Goal: Information Seeking & Learning: Check status

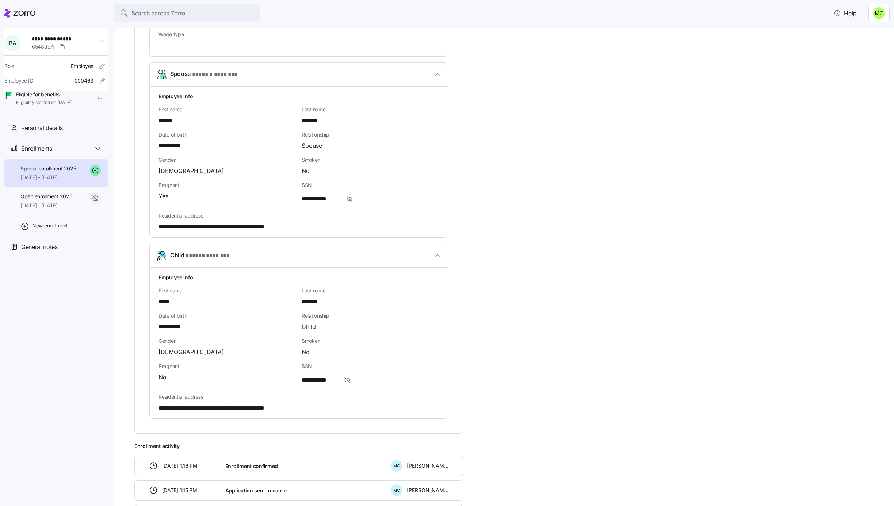
scroll to position [612, 0]
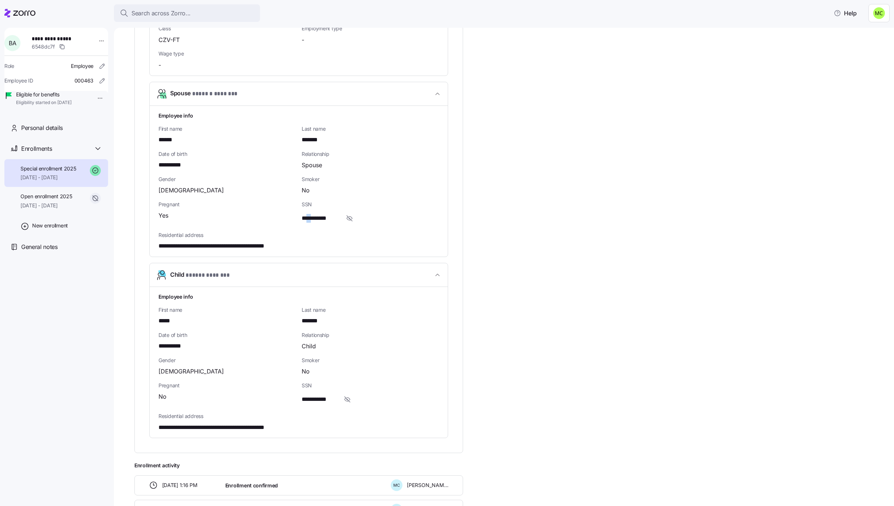
drag, startPoint x: 314, startPoint y: 228, endPoint x: 306, endPoint y: 227, distance: 8.4
click at [307, 227] on div "**********" at bounding box center [370, 213] width 143 height 31
click at [300, 219] on div "**********" at bounding box center [370, 213] width 143 height 31
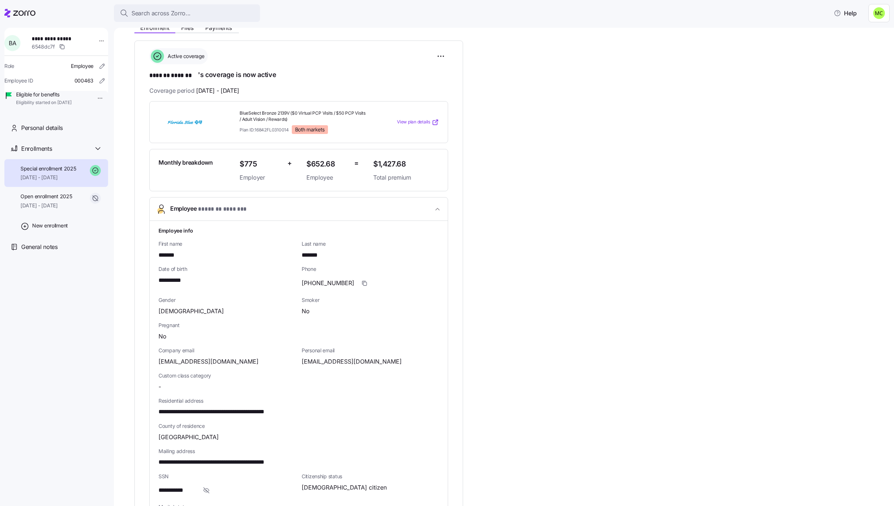
scroll to position [64, 0]
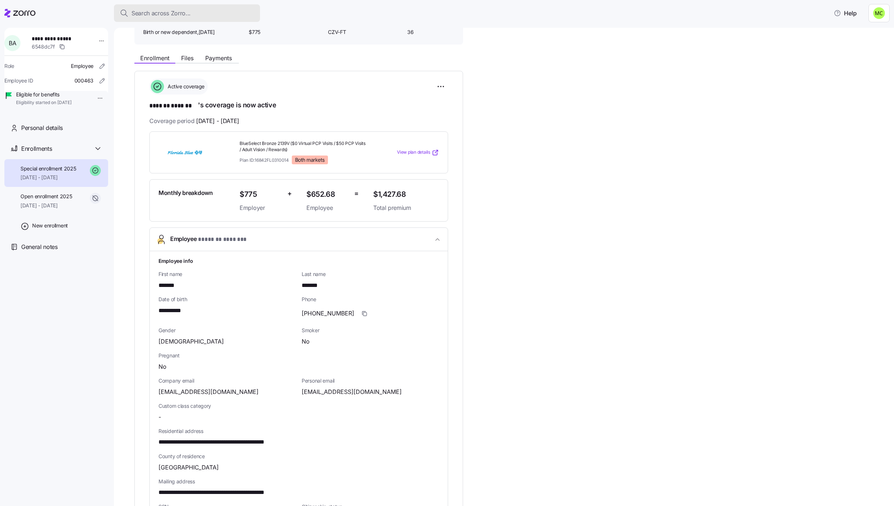
click at [149, 10] on span "Search across Zorro..." at bounding box center [160, 13] width 59 height 9
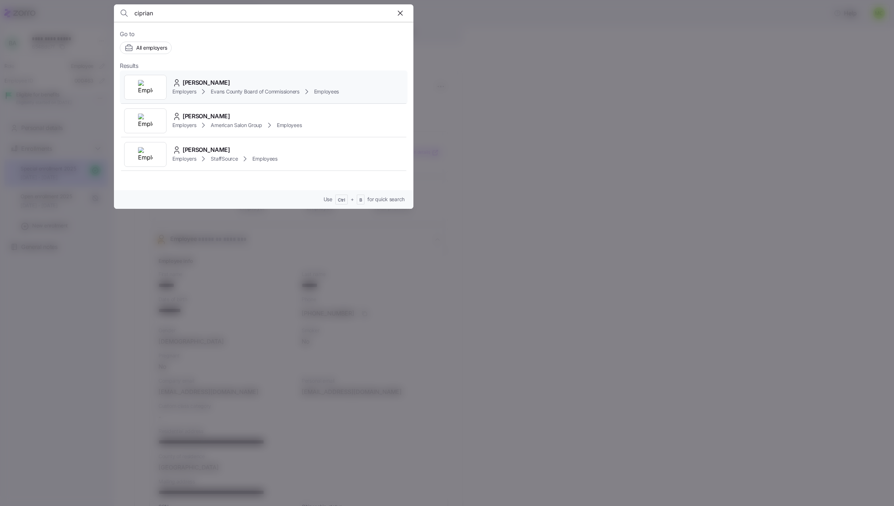
type input "ciprian"
click at [222, 87] on div "[PERSON_NAME]" at bounding box center [255, 82] width 166 height 9
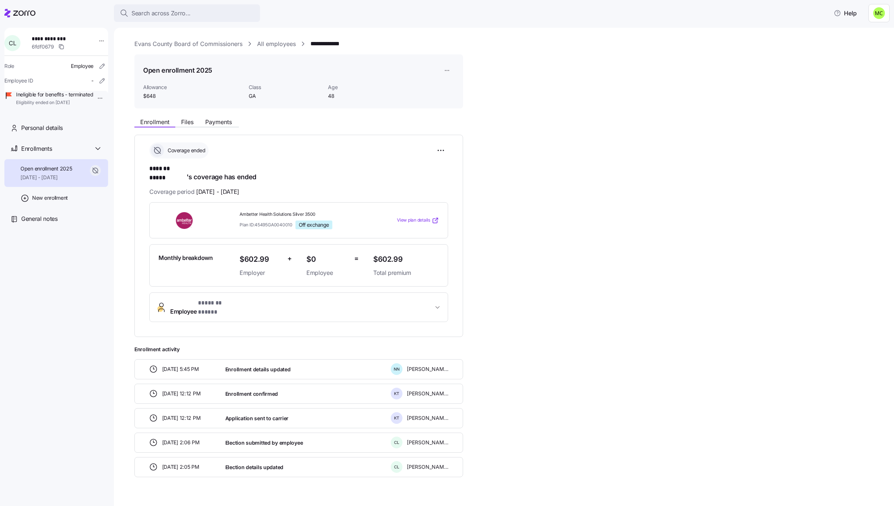
click at [256, 299] on span "Employee * ******* ***** *" at bounding box center [301, 308] width 263 height 18
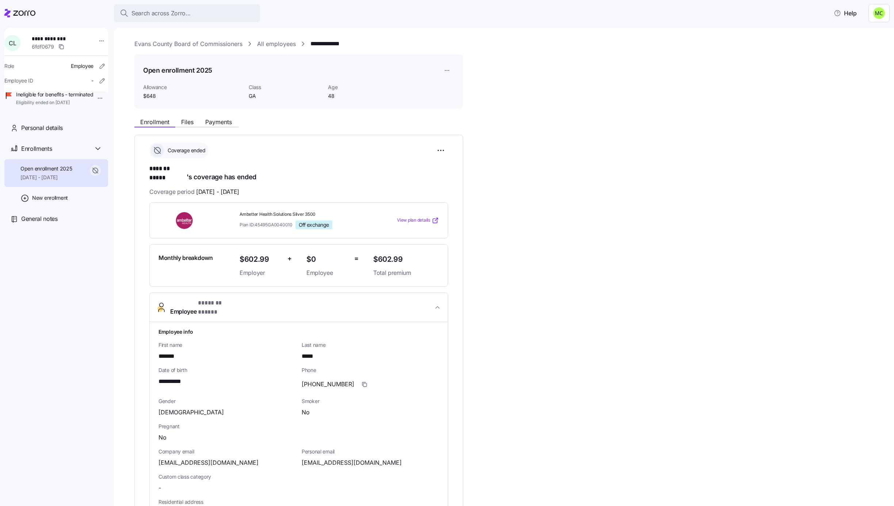
click at [210, 42] on link "Evans County Board of Commissioners" at bounding box center [188, 43] width 108 height 9
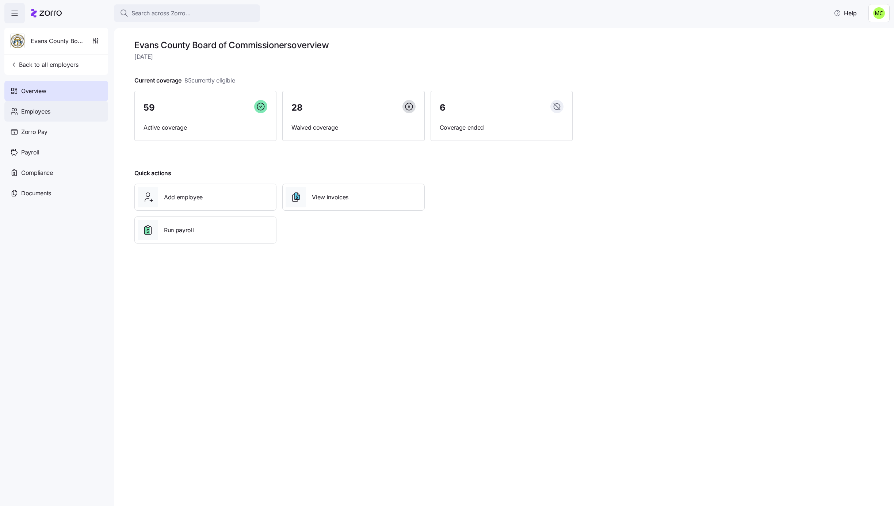
click at [65, 113] on div "Employees" at bounding box center [56, 111] width 104 height 20
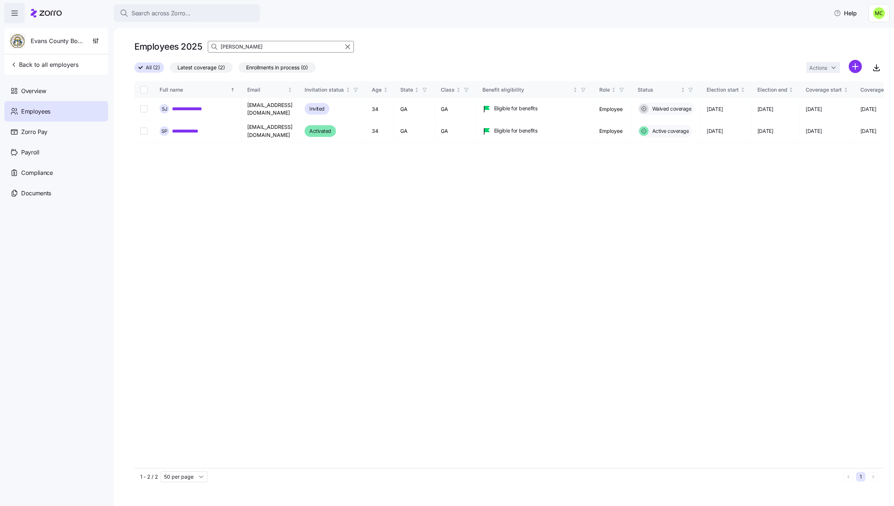
click at [346, 44] on icon "button" at bounding box center [348, 46] width 8 height 9
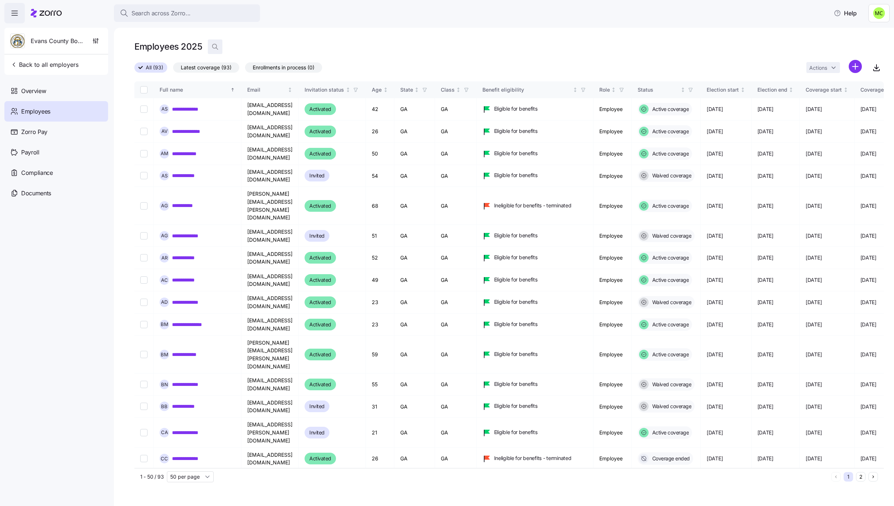
click at [217, 44] on icon "button" at bounding box center [214, 46] width 7 height 7
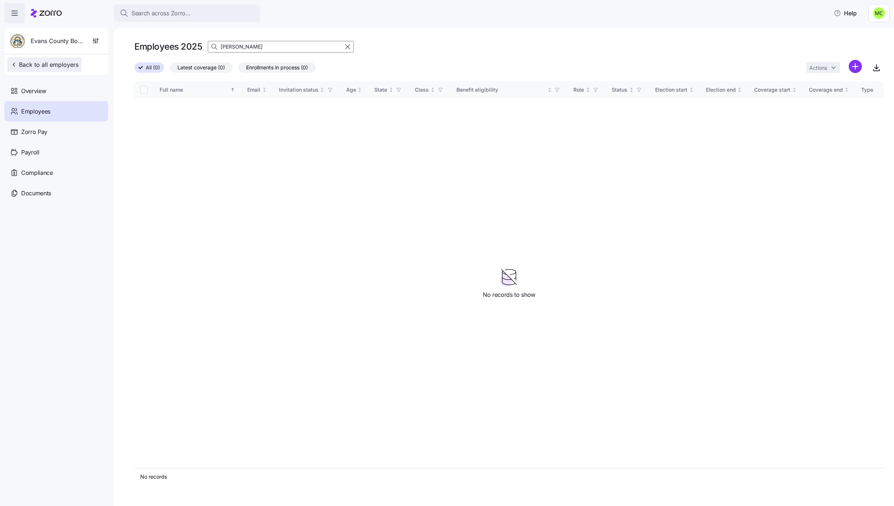
type input "[PERSON_NAME]"
click at [49, 66] on span "Back to all employers" at bounding box center [44, 64] width 68 height 9
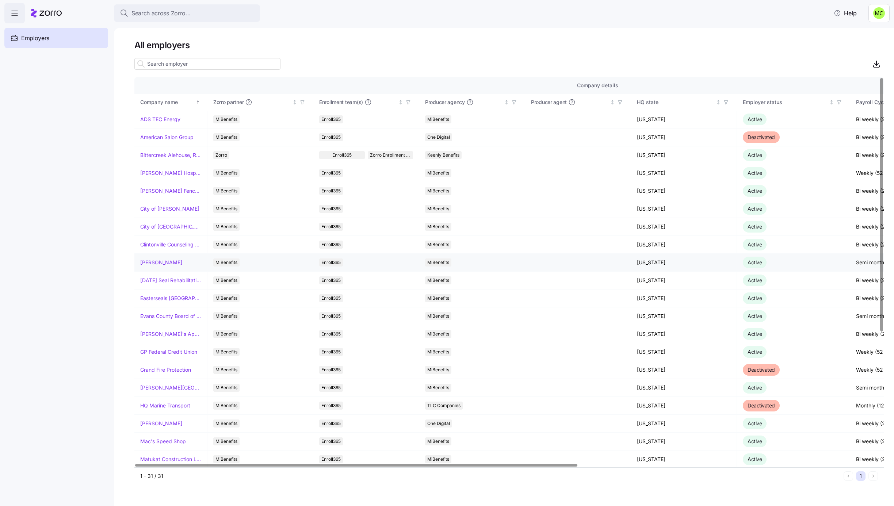
click at [157, 263] on link "[PERSON_NAME]" at bounding box center [161, 262] width 42 height 7
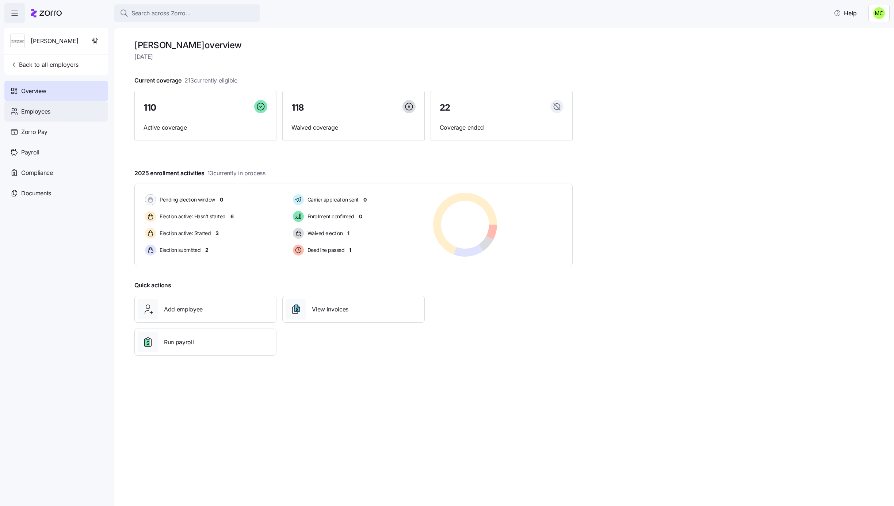
click at [45, 114] on span "Employees" at bounding box center [35, 111] width 29 height 9
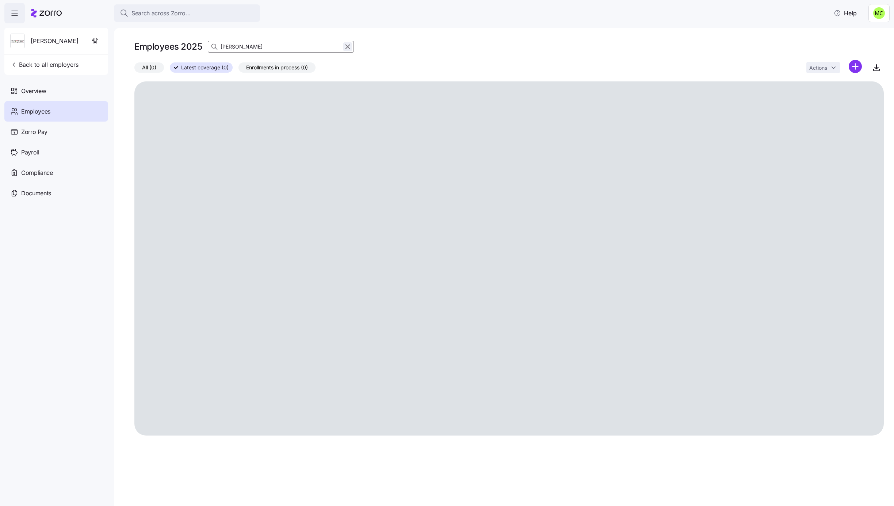
click at [346, 45] on icon "button" at bounding box center [348, 46] width 8 height 9
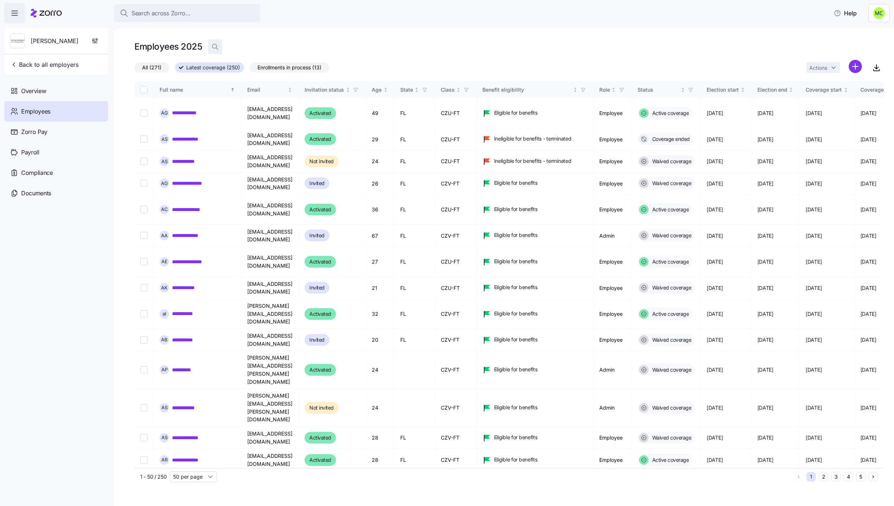
click at [213, 47] on icon "button" at bounding box center [214, 46] width 7 height 7
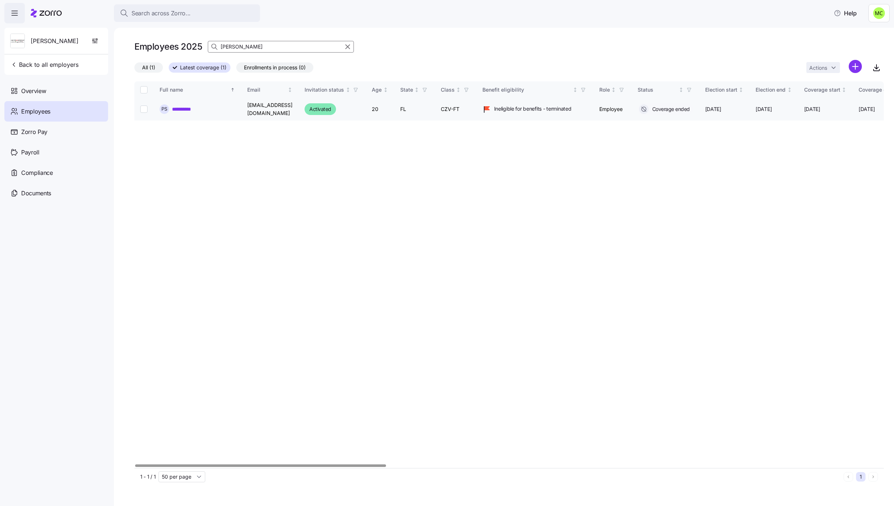
type input "[PERSON_NAME]"
click at [188, 108] on link "**********" at bounding box center [185, 109] width 27 height 7
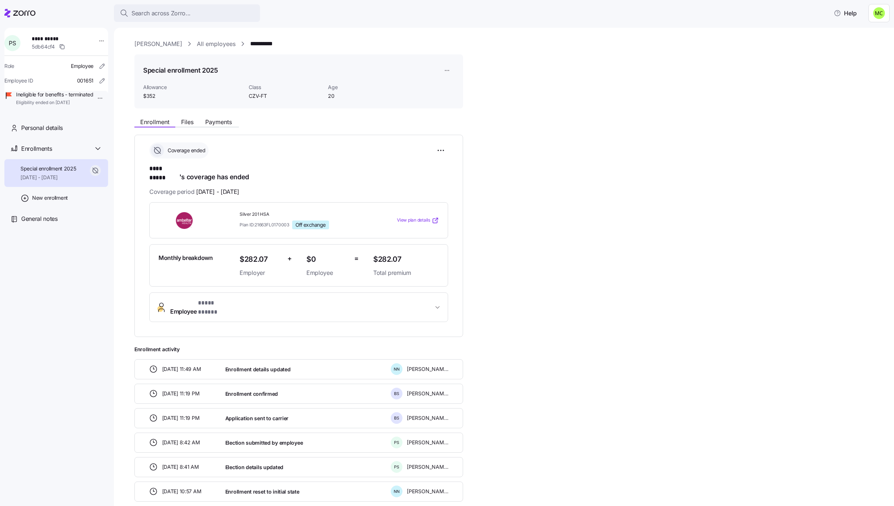
click at [238, 299] on span "Employee * **** ***** *" at bounding box center [301, 308] width 263 height 18
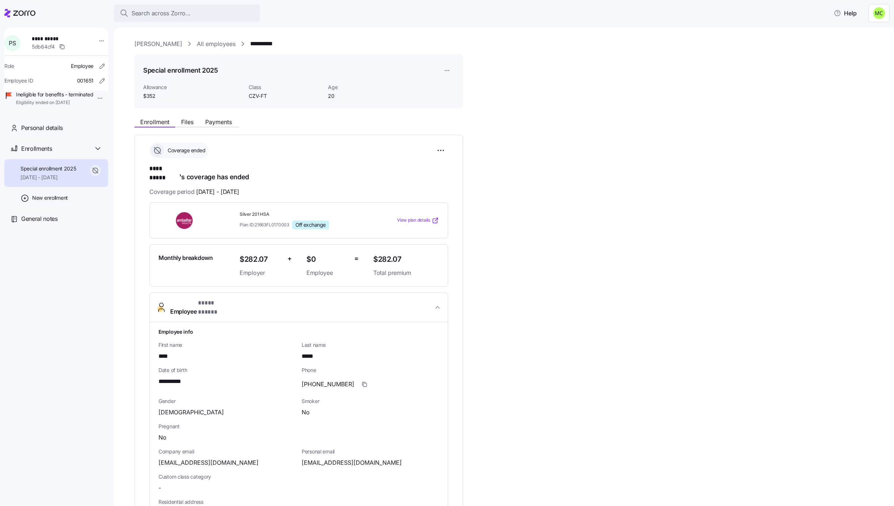
drag, startPoint x: 196, startPoint y: 184, endPoint x: 262, endPoint y: 183, distance: 66.1
click at [262, 187] on div "Coverage period [DATE] - [DATE]" at bounding box center [298, 191] width 299 height 9
drag, startPoint x: 262, startPoint y: 183, endPoint x: 218, endPoint y: 189, distance: 44.2
click at [218, 189] on div "**********" at bounding box center [298, 418] width 299 height 552
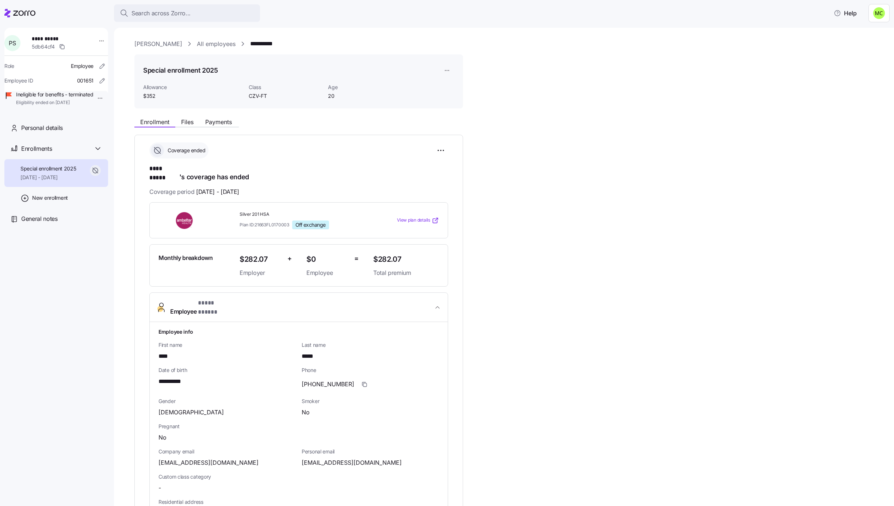
click at [239, 189] on span "[DATE] - [DATE]" at bounding box center [217, 191] width 43 height 9
click at [166, 42] on link "[PERSON_NAME]" at bounding box center [158, 43] width 48 height 9
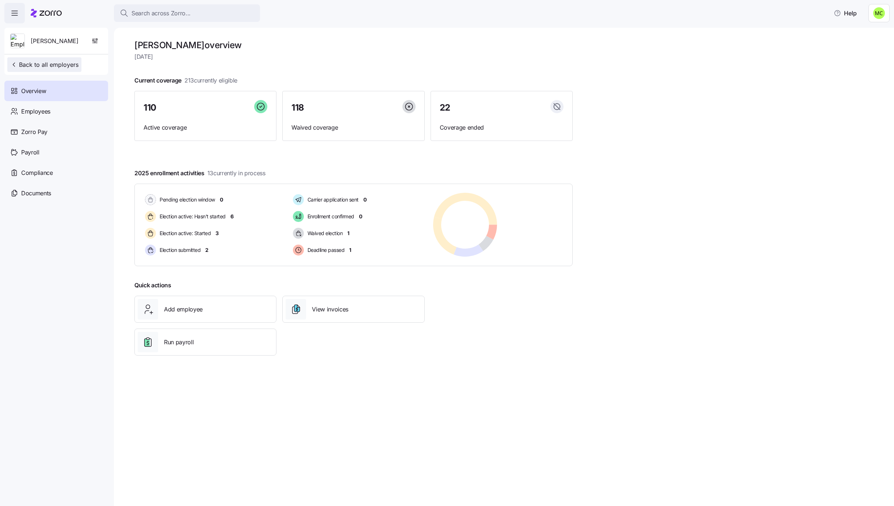
click at [76, 65] on span "Back to all employers" at bounding box center [44, 64] width 68 height 9
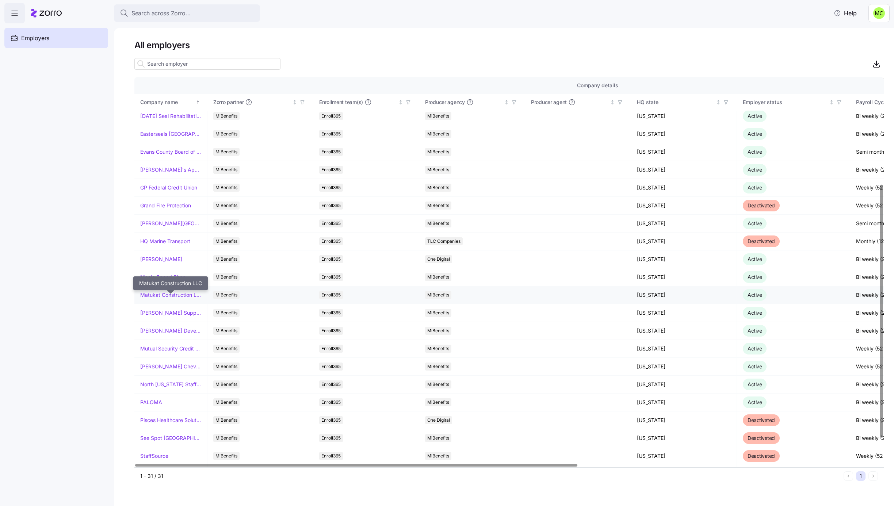
scroll to position [202, 0]
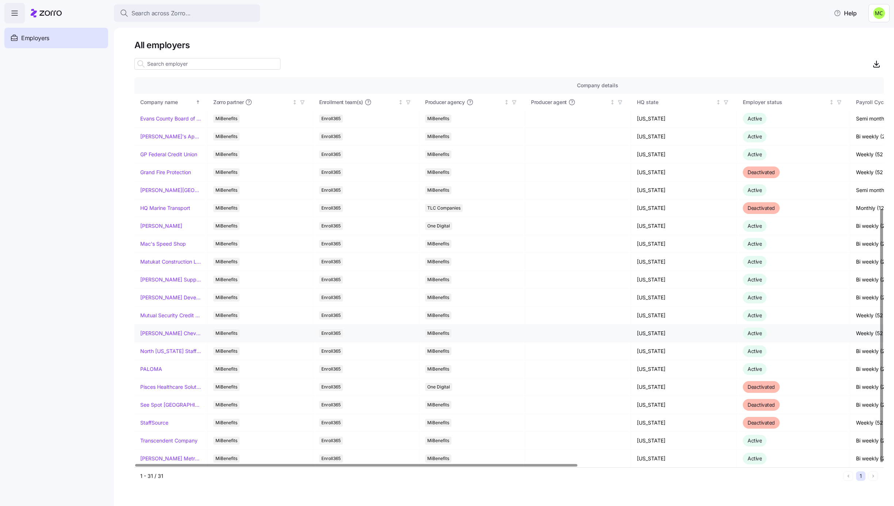
click at [160, 331] on link "[PERSON_NAME] Chevrolet" at bounding box center [170, 333] width 61 height 7
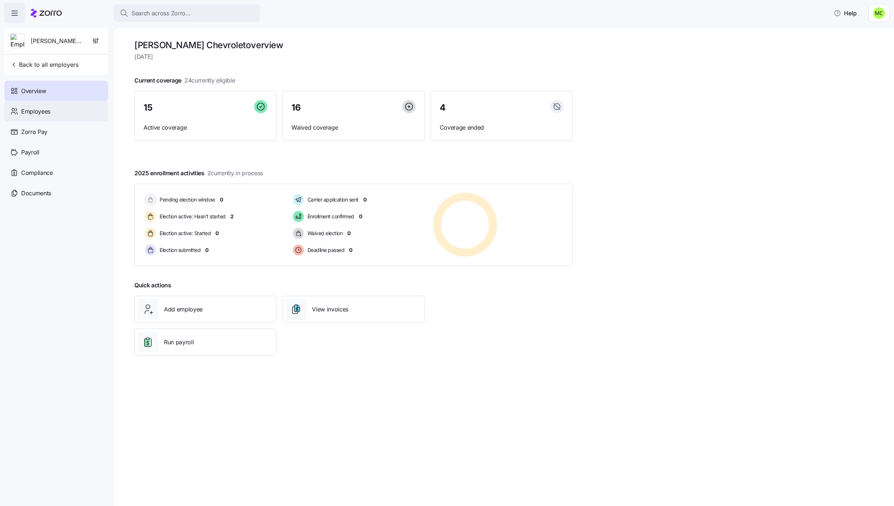
click at [67, 111] on div "Employees" at bounding box center [56, 111] width 104 height 20
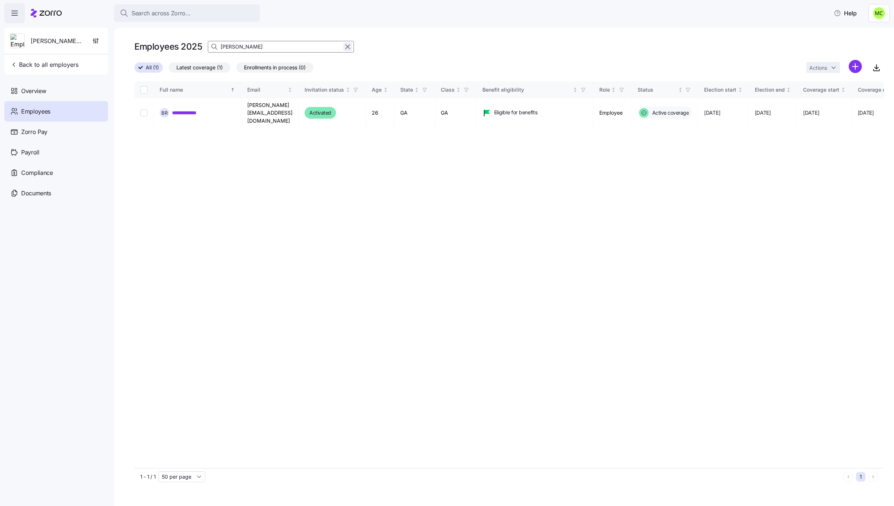
click at [346, 46] on icon "button" at bounding box center [348, 46] width 8 height 9
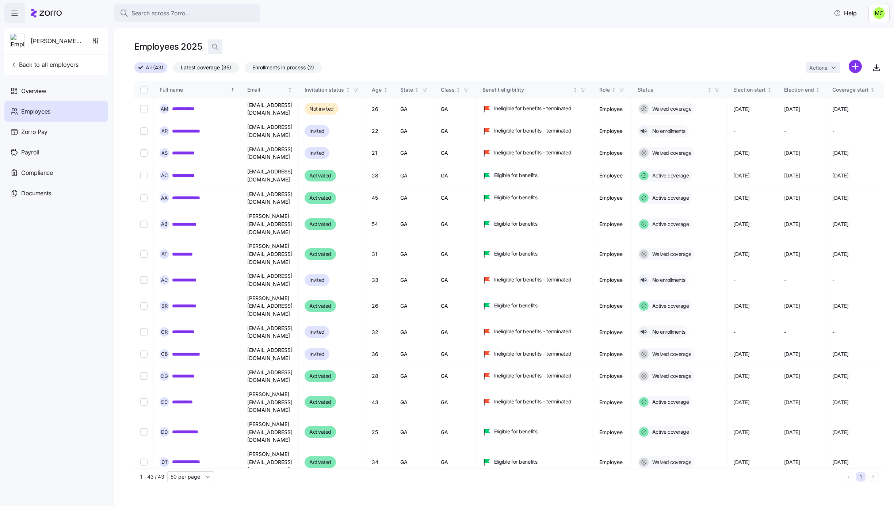
click at [214, 47] on icon "button" at bounding box center [214, 46] width 7 height 7
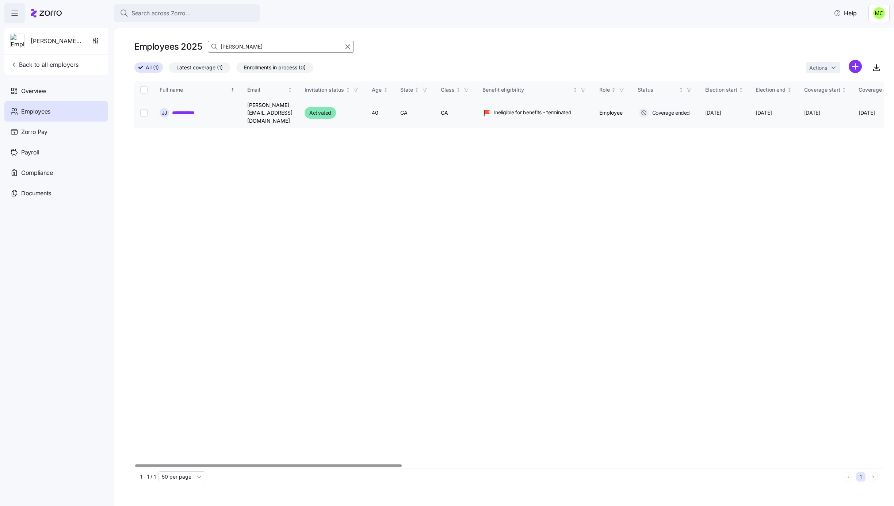
type input "[PERSON_NAME]"
click at [193, 109] on link "**********" at bounding box center [187, 112] width 31 height 7
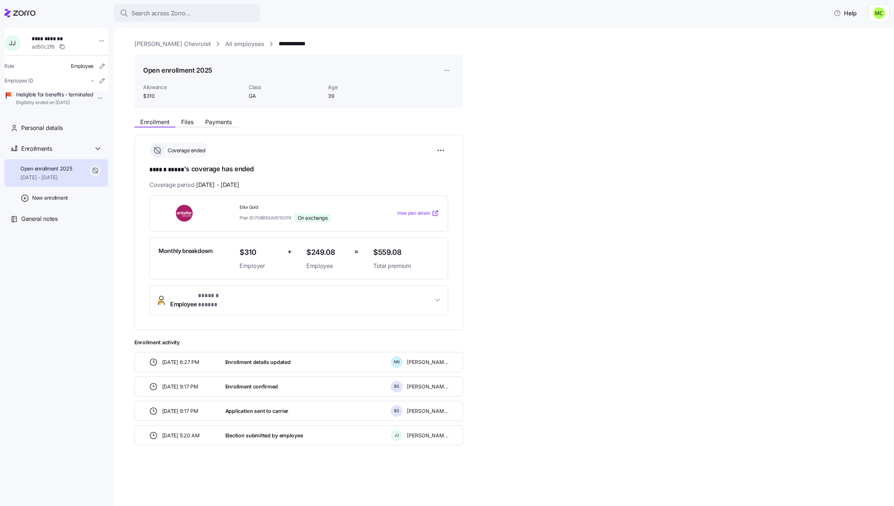
click at [233, 295] on span "* ****** ***** *" at bounding box center [217, 295] width 38 height 9
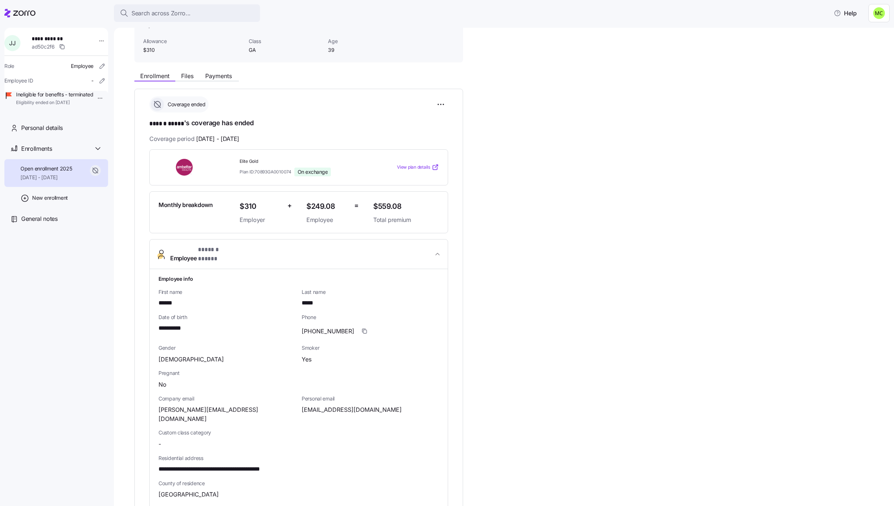
scroll to position [59, 0]
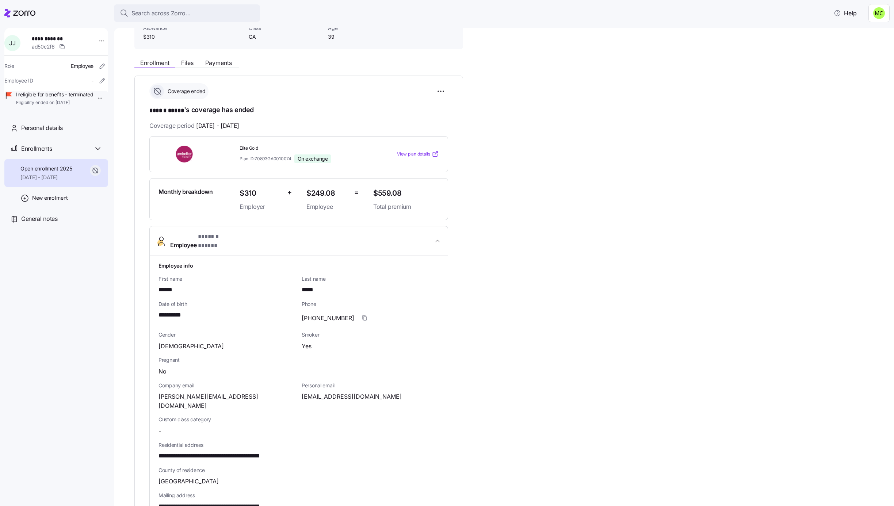
click at [401, 193] on span "$559.08" at bounding box center [406, 193] width 66 height 12
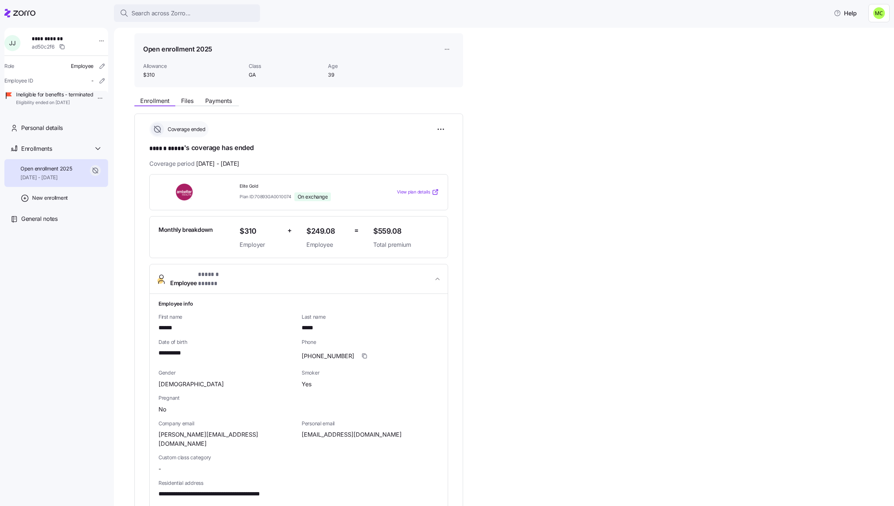
scroll to position [0, 0]
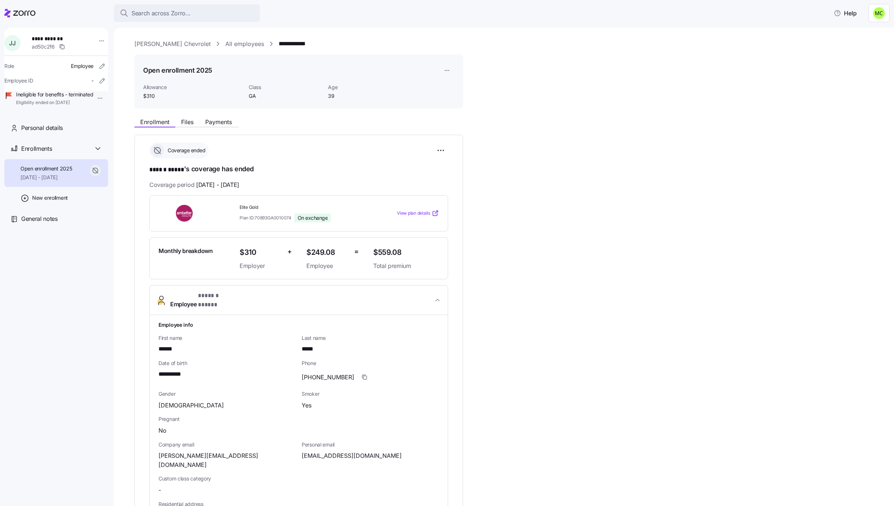
click at [152, 42] on link "[PERSON_NAME] Chevrolet" at bounding box center [172, 43] width 76 height 9
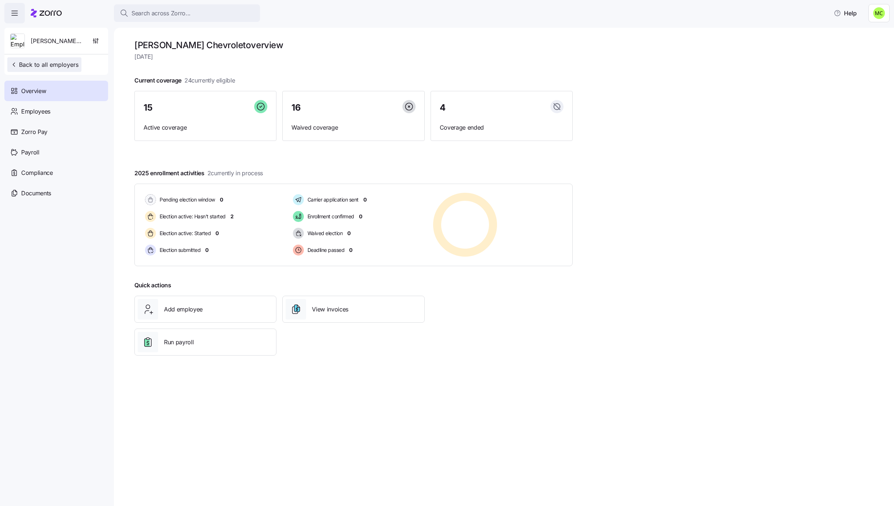
click at [60, 66] on span "Back to all employers" at bounding box center [44, 64] width 68 height 9
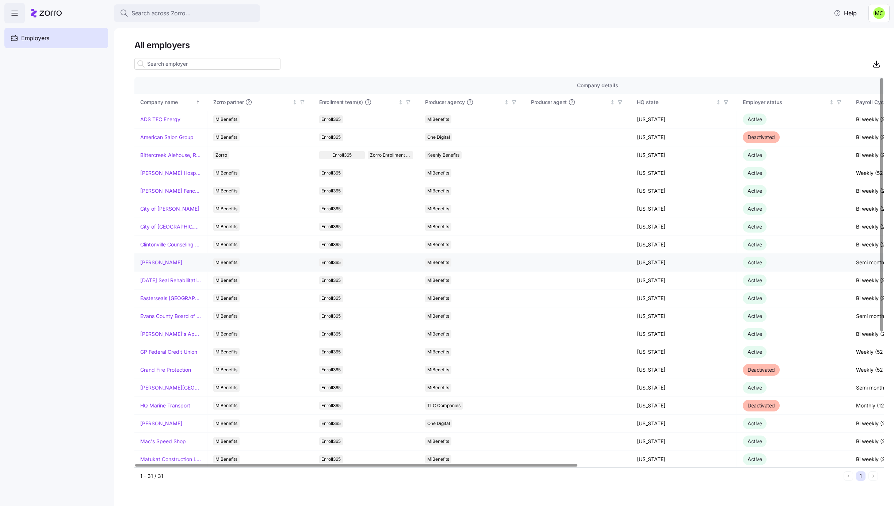
click at [154, 262] on link "[PERSON_NAME]" at bounding box center [161, 262] width 42 height 7
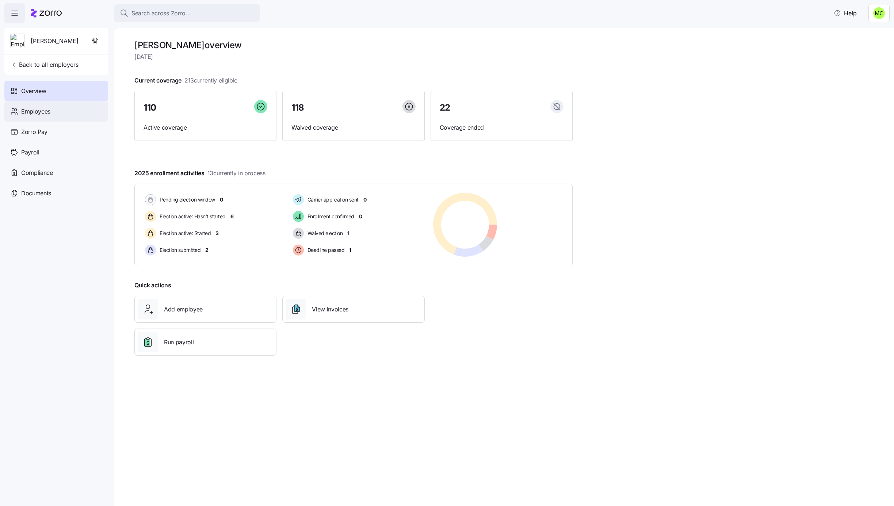
click at [55, 115] on div "Employees" at bounding box center [56, 111] width 104 height 20
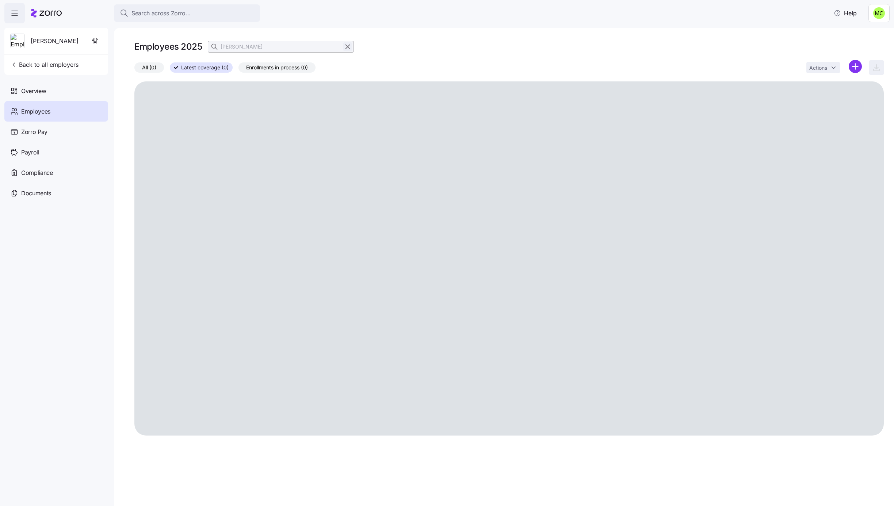
click at [347, 45] on icon "button" at bounding box center [348, 46] width 8 height 9
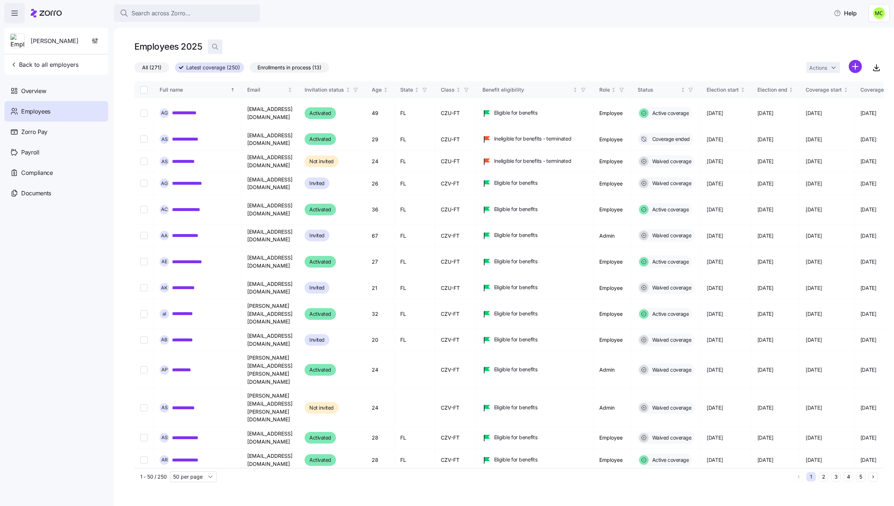
click at [215, 45] on icon "button" at bounding box center [214, 46] width 7 height 7
type input "a"
click at [58, 63] on span "Back to all employers" at bounding box center [44, 64] width 68 height 9
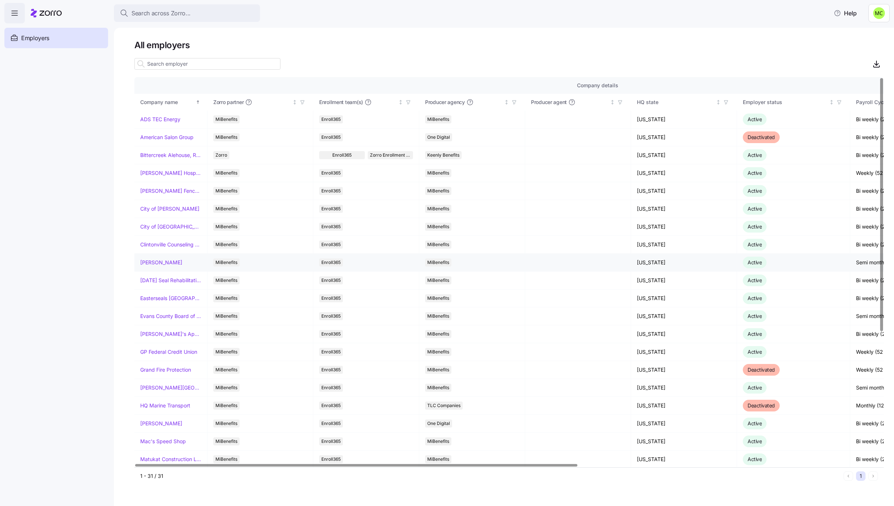
click at [159, 263] on link "[PERSON_NAME]" at bounding box center [161, 262] width 42 height 7
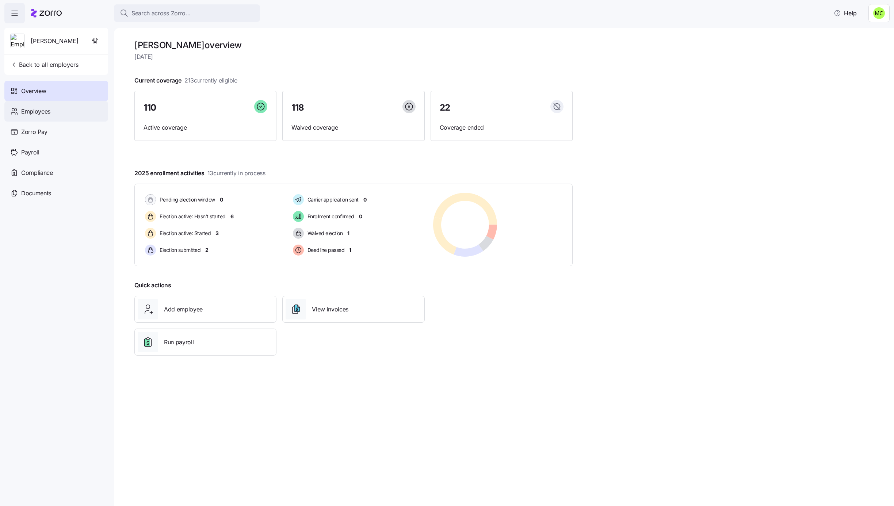
click at [54, 115] on div "Employees" at bounding box center [56, 111] width 104 height 20
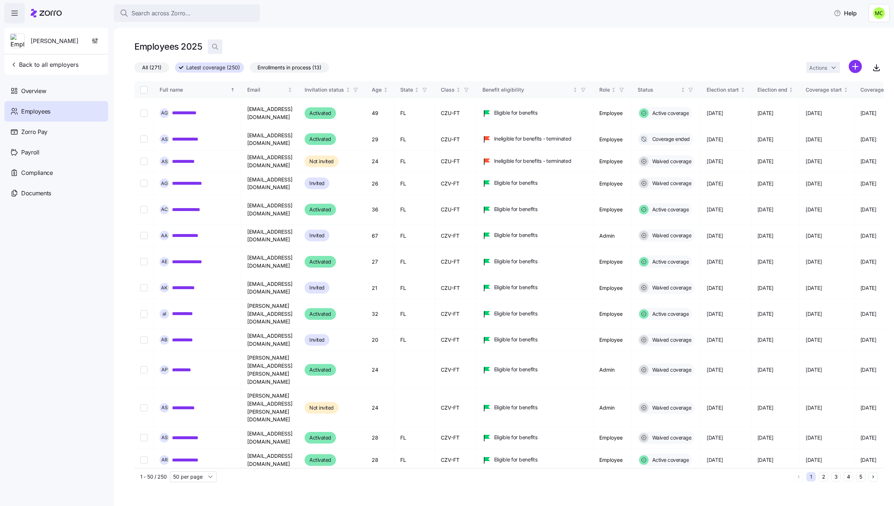
click at [214, 45] on icon "button" at bounding box center [214, 46] width 7 height 7
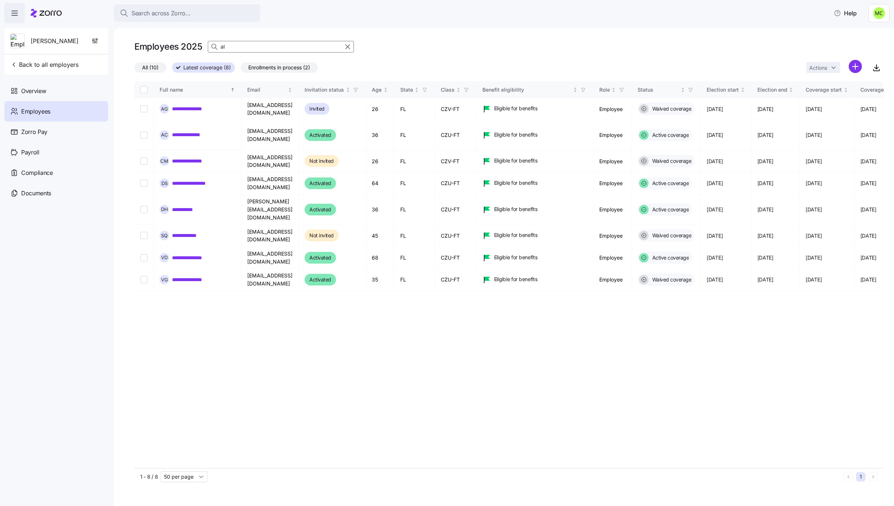
type input "a"
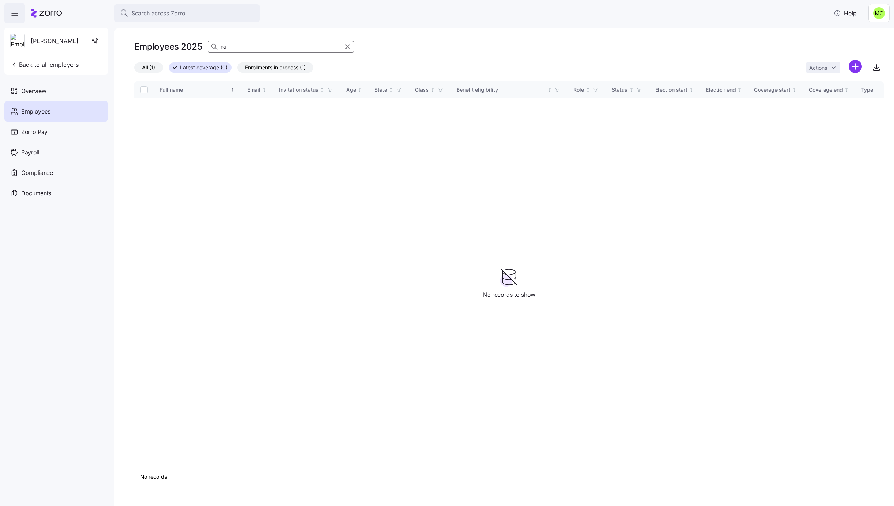
type input "n"
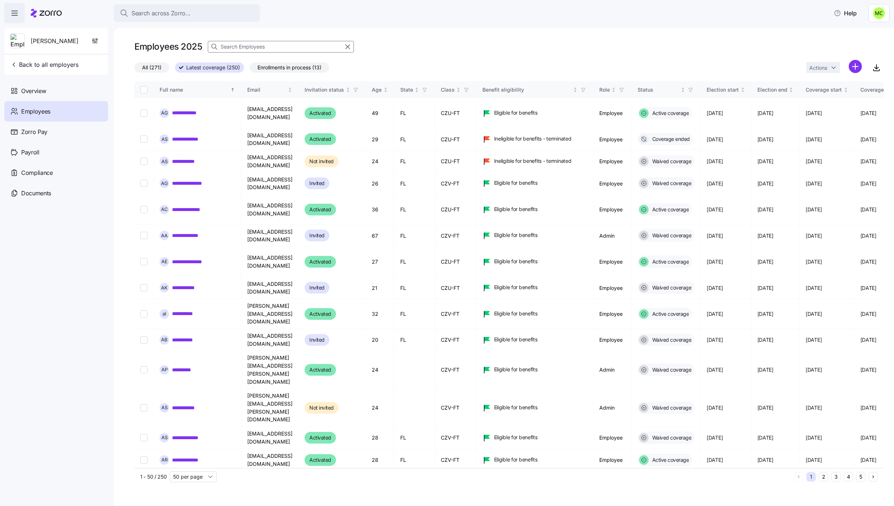
click at [307, 43] on input at bounding box center [281, 47] width 146 height 12
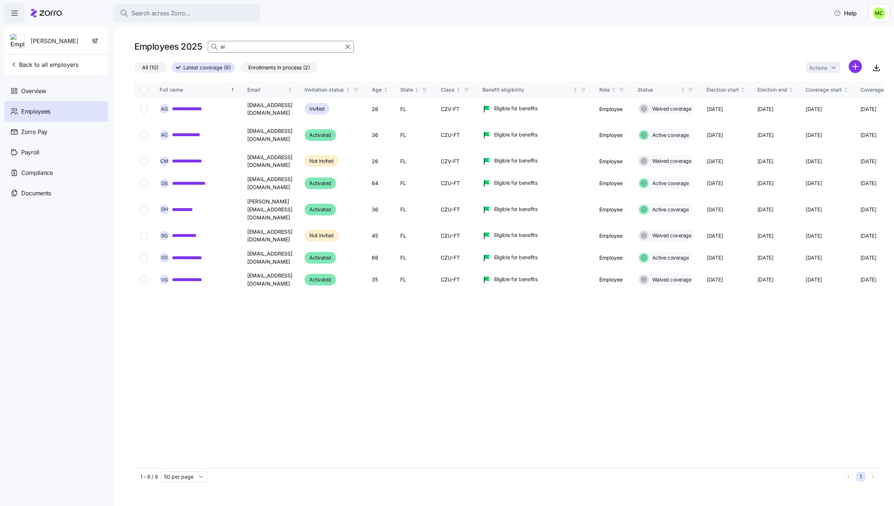
type input "a"
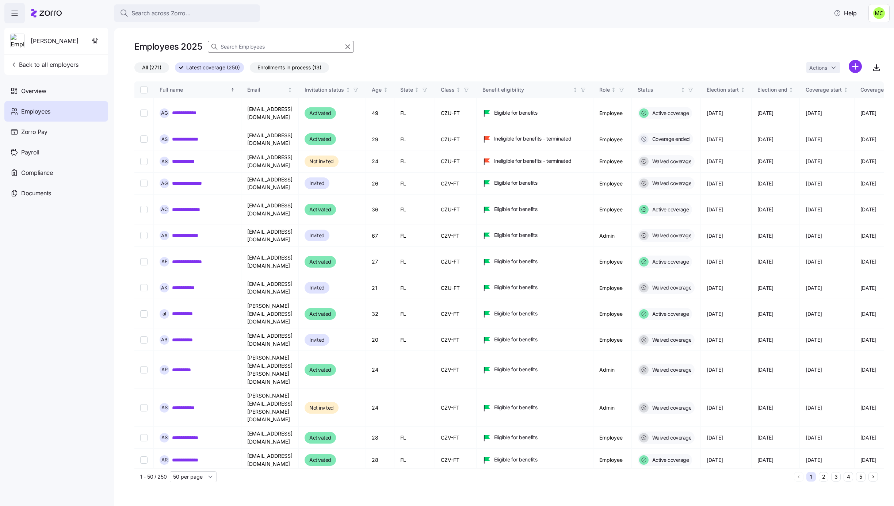
click at [246, 44] on input at bounding box center [281, 47] width 146 height 12
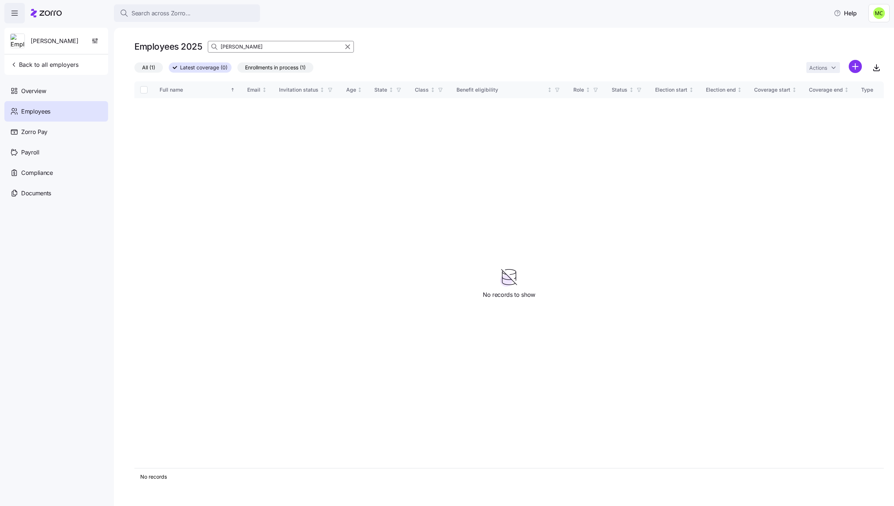
type input "[PERSON_NAME]"
drag, startPoint x: 597, startPoint y: 390, endPoint x: 412, endPoint y: 491, distance: 210.9
drag, startPoint x: 412, startPoint y: 491, endPoint x: 299, endPoint y: 422, distance: 131.9
click at [299, 422] on div "Full name Email Invitation status Age State Class Benefit eligibility Role Stat…" at bounding box center [508, 274] width 749 height 387
click at [281, 67] on span "Enrollments in process (1)" at bounding box center [275, 67] width 61 height 9
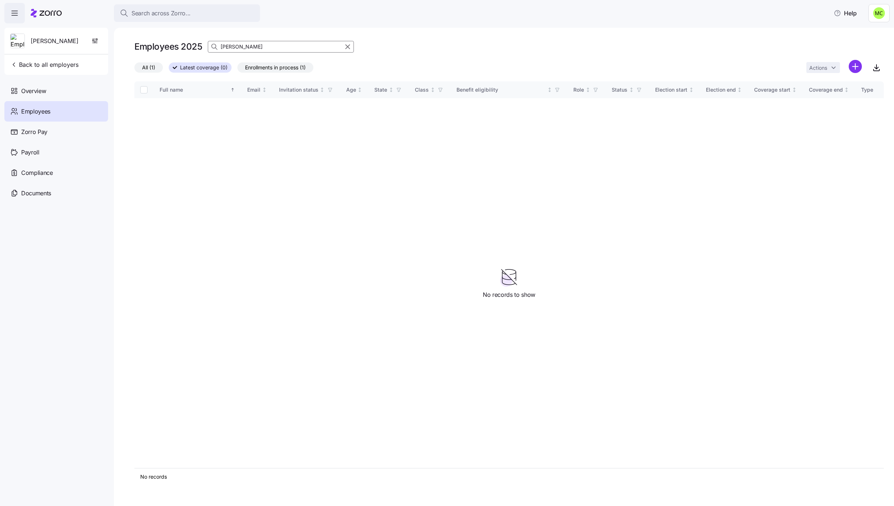
click at [237, 69] on input "Enrollments in process (1)" at bounding box center [237, 69] width 0 height 0
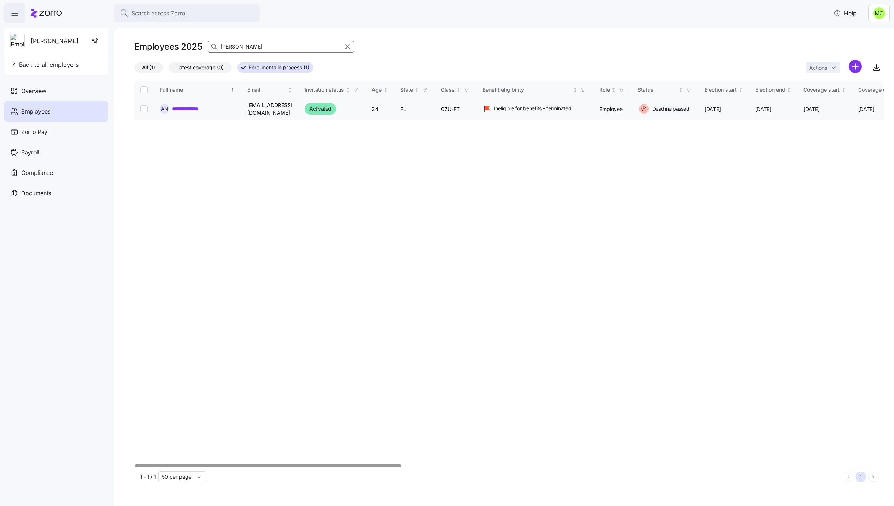
click at [200, 106] on link "**********" at bounding box center [189, 108] width 35 height 7
